Goal: Transaction & Acquisition: Download file/media

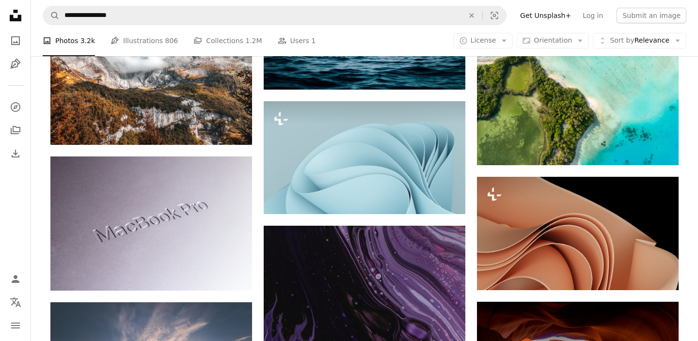
scroll to position [21966, 0]
click at [437, 196] on button "A lock Download" at bounding box center [428, 197] width 54 height 16
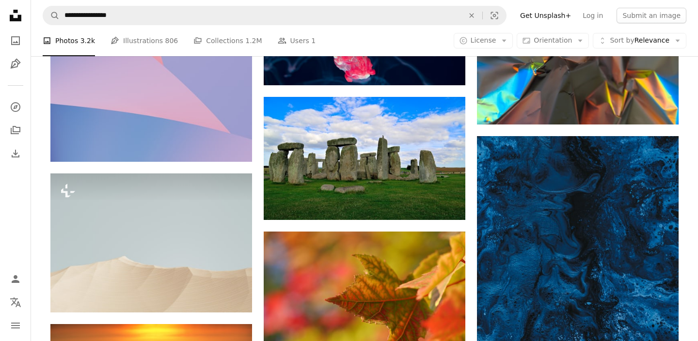
scroll to position [24518, 0]
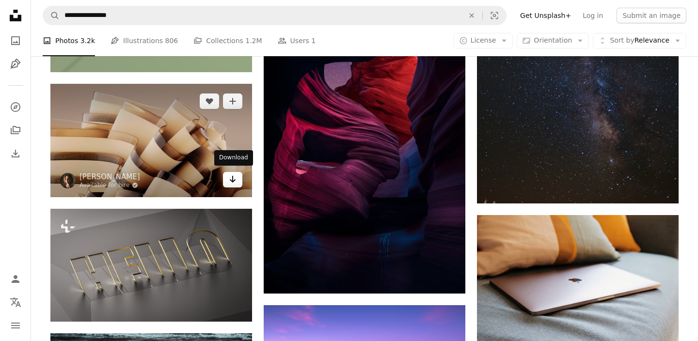
click at [234, 177] on icon "Arrow pointing down" at bounding box center [233, 179] width 8 height 12
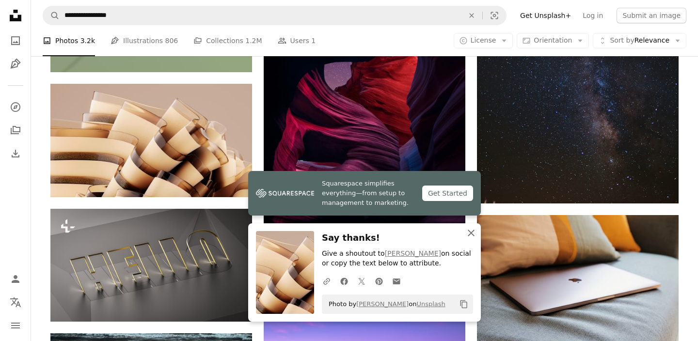
click at [472, 235] on icon "An X shape" at bounding box center [471, 233] width 12 height 12
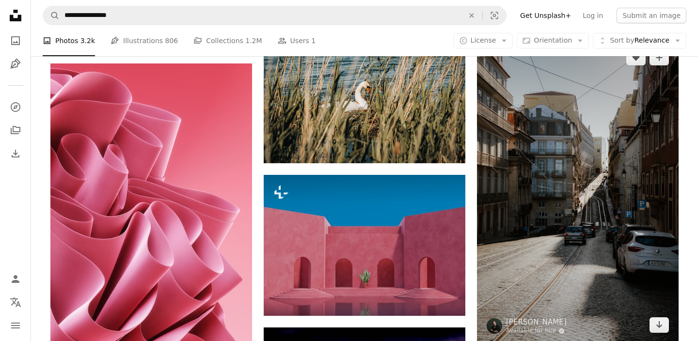
scroll to position [40817, 0]
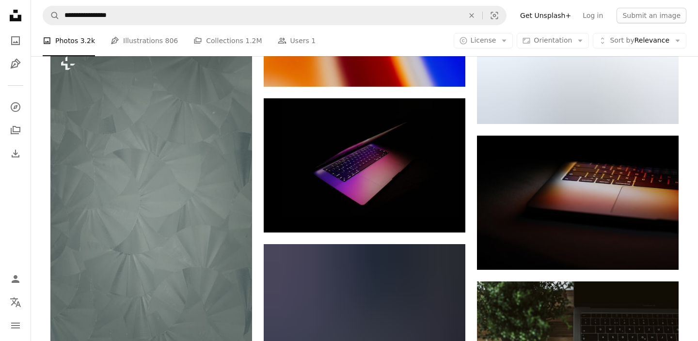
scroll to position [55521, 0]
